Goal: Navigation & Orientation: Find specific page/section

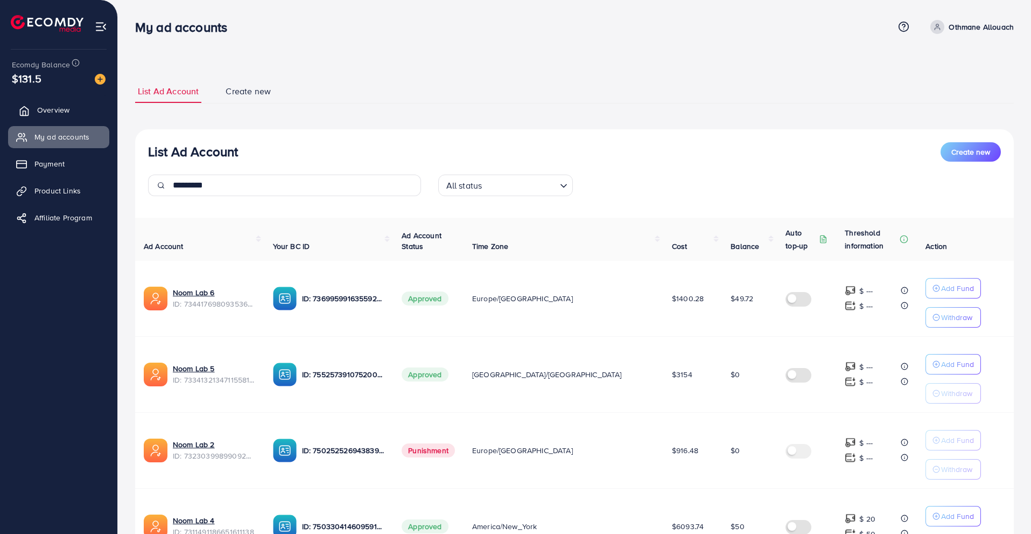
click at [61, 110] on span "Overview" at bounding box center [53, 109] width 32 height 11
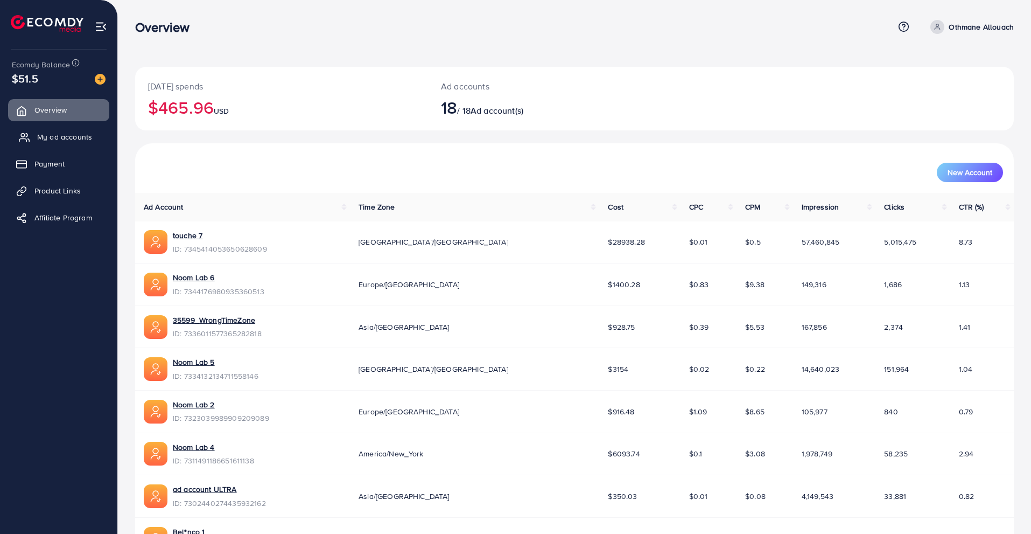
click at [81, 135] on span "My ad accounts" at bounding box center [64, 136] width 55 height 11
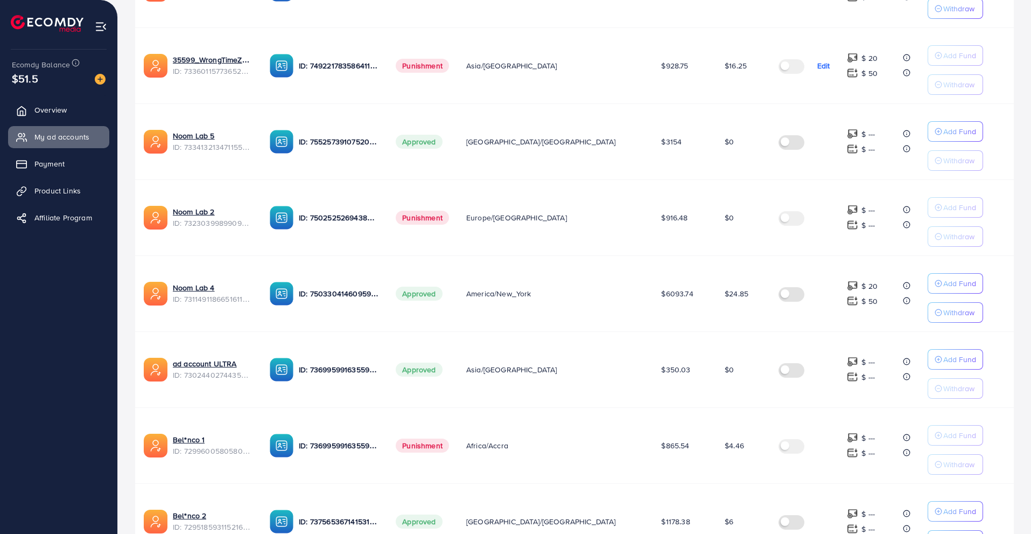
scroll to position [405, 0]
